Goal: Navigation & Orientation: Understand site structure

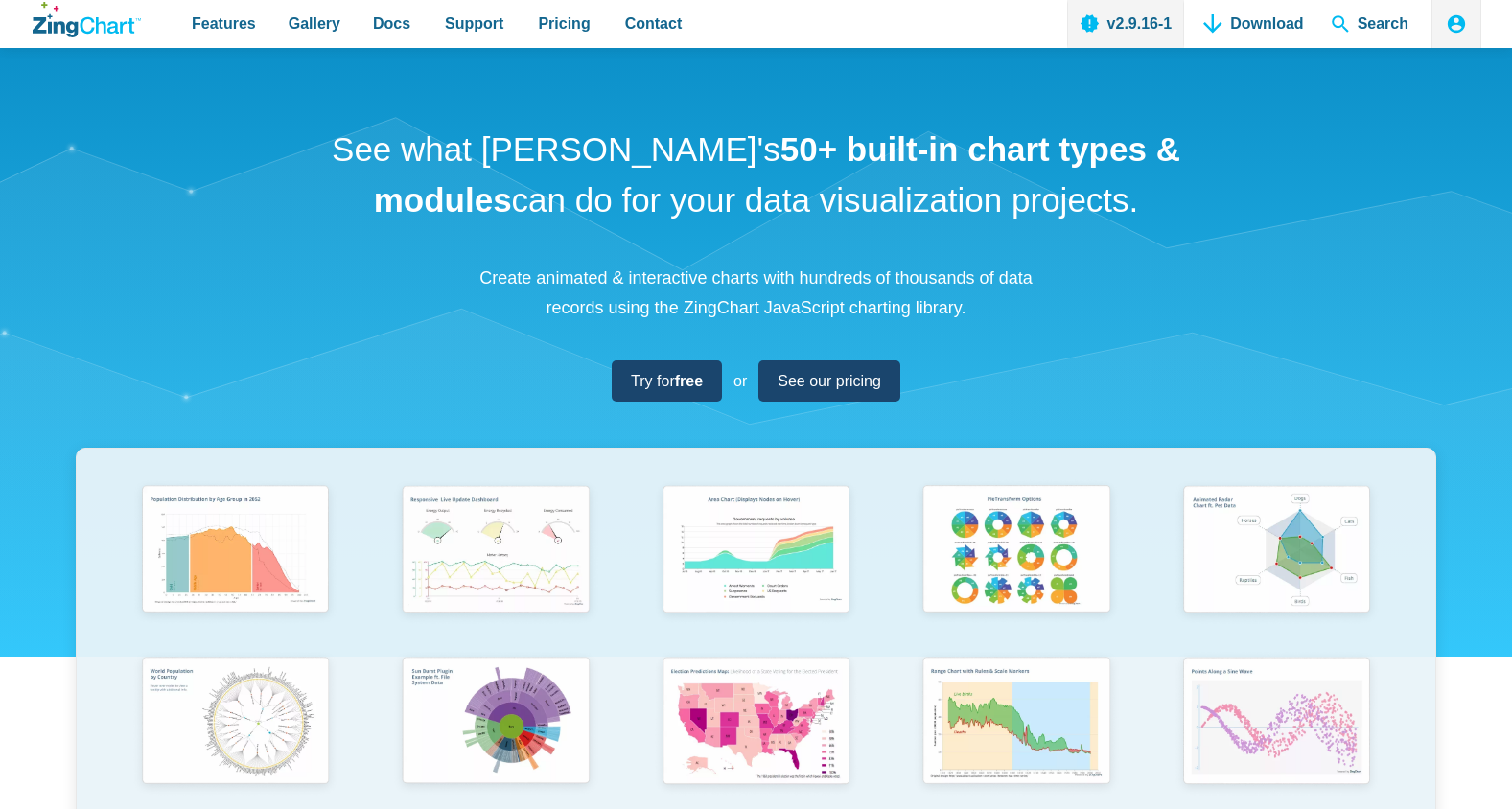
click at [830, 276] on p "Create animated & interactive charts with hundreds of thousands of data records…" at bounding box center [756, 293] width 575 height 58
click at [690, 384] on strong "free" at bounding box center [681, 381] width 28 height 16
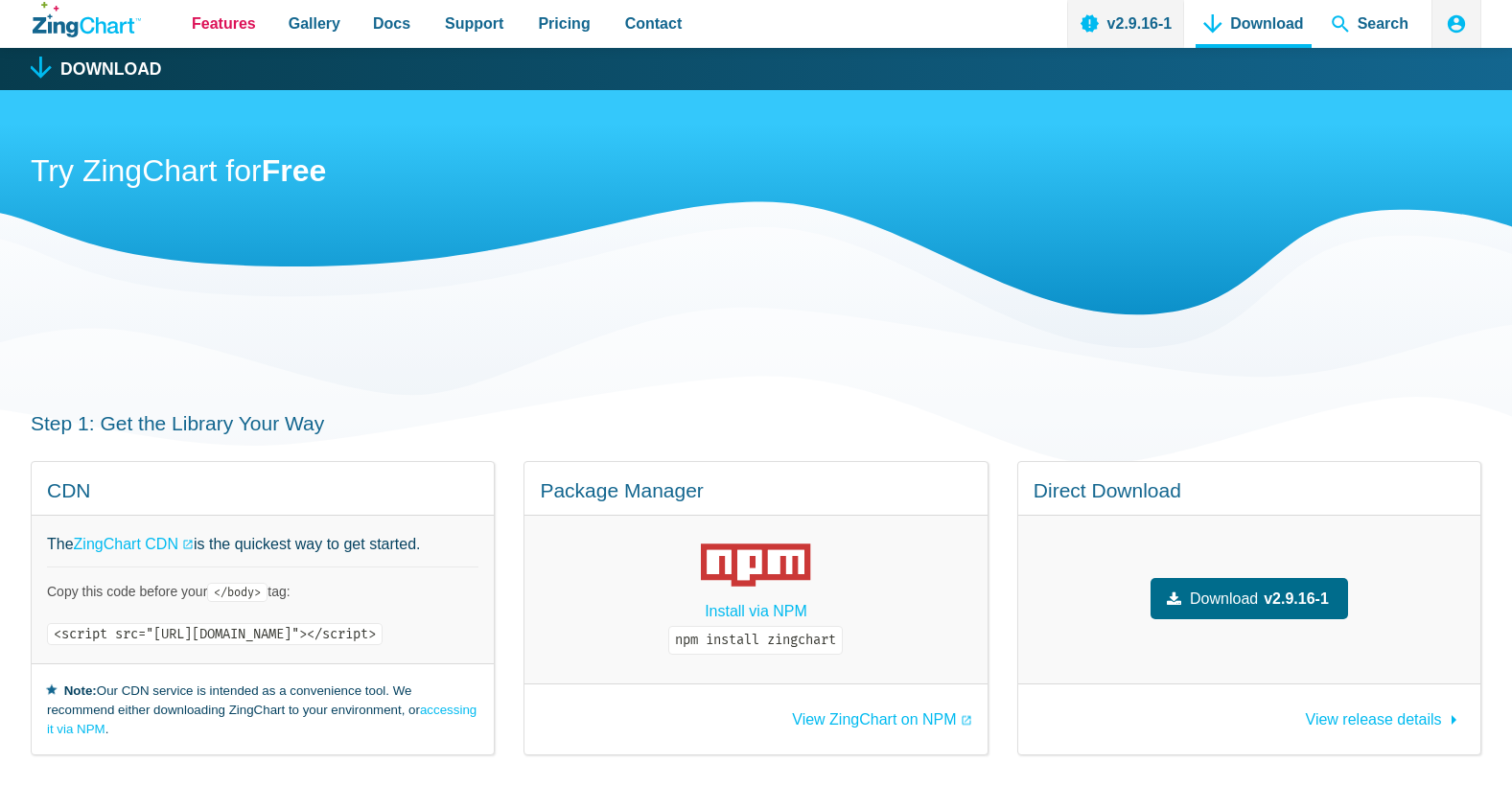
click at [225, 28] on span "Features" at bounding box center [224, 23] width 64 height 26
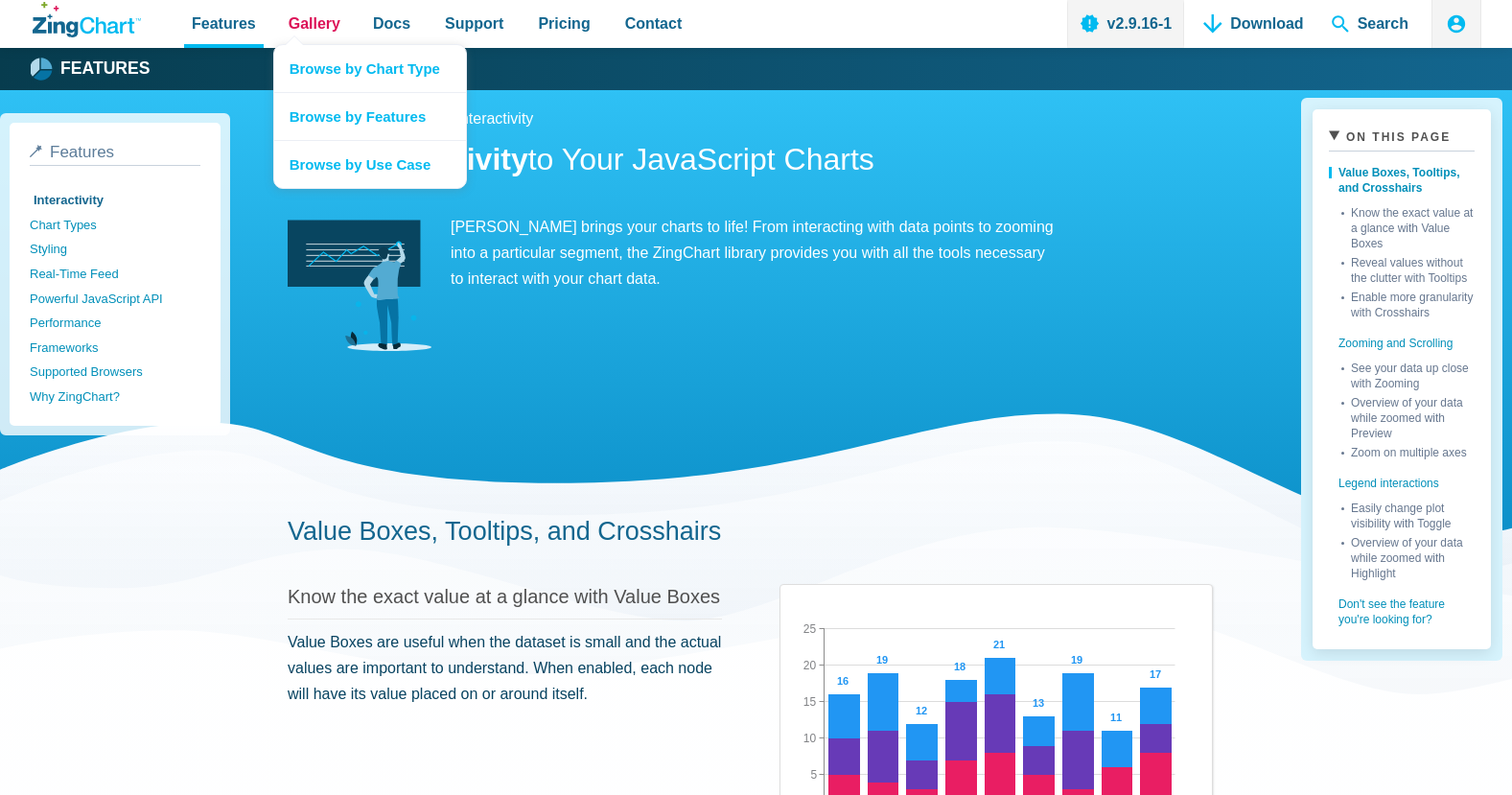
click at [322, 29] on span "Gallery" at bounding box center [314, 23] width 51 height 26
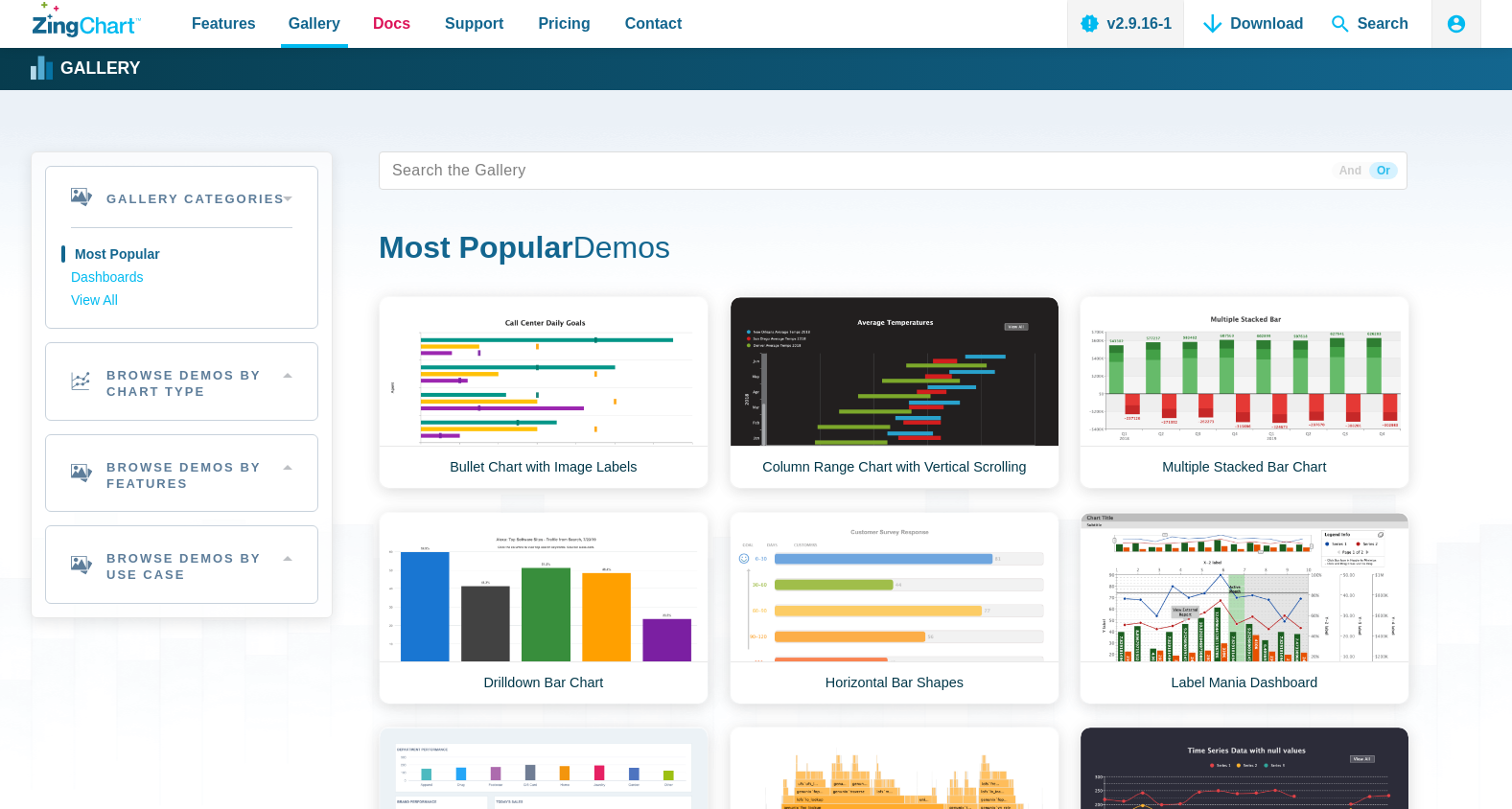
click at [395, 31] on span "Docs" at bounding box center [391, 23] width 38 height 26
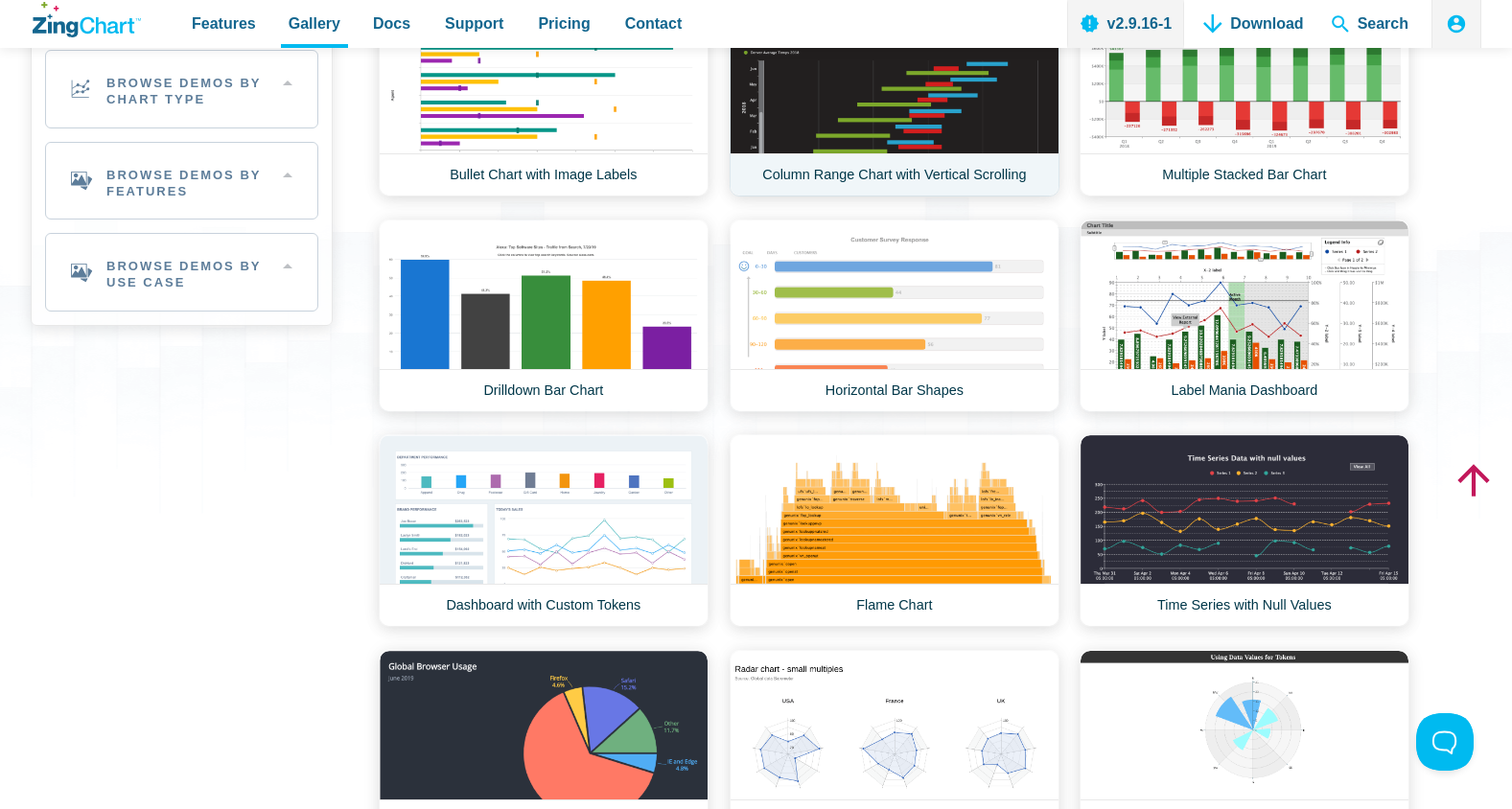
scroll to position [288, 0]
